Goal: Task Accomplishment & Management: Use online tool/utility

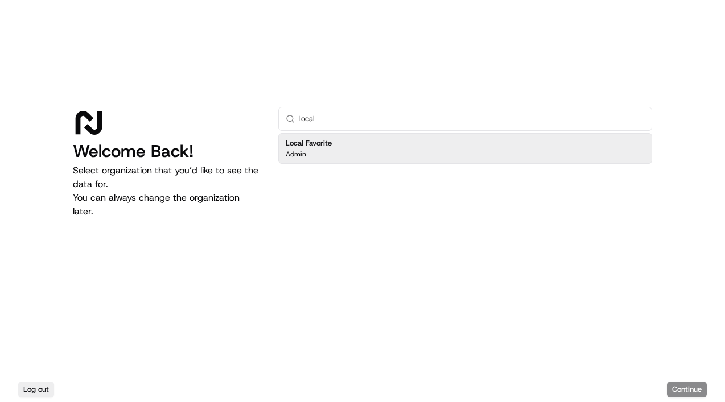
type input "local"
click at [393, 155] on div "Local Favorite Admin" at bounding box center [465, 148] width 374 height 31
click at [680, 389] on button "Continue" at bounding box center [687, 390] width 40 height 16
